Goal: Find specific page/section: Find specific page/section

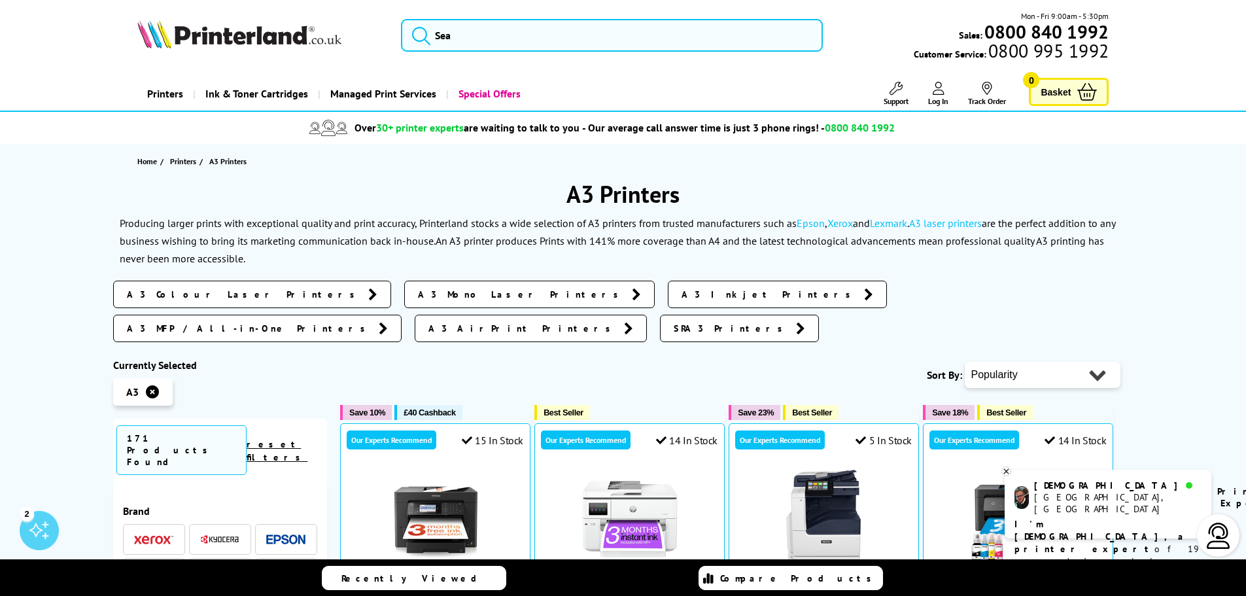
click at [372, 322] on span "A3 MFP / All-in-One Printers" at bounding box center [249, 328] width 245 height 13
